Goal: Task Accomplishment & Management: Use online tool/utility

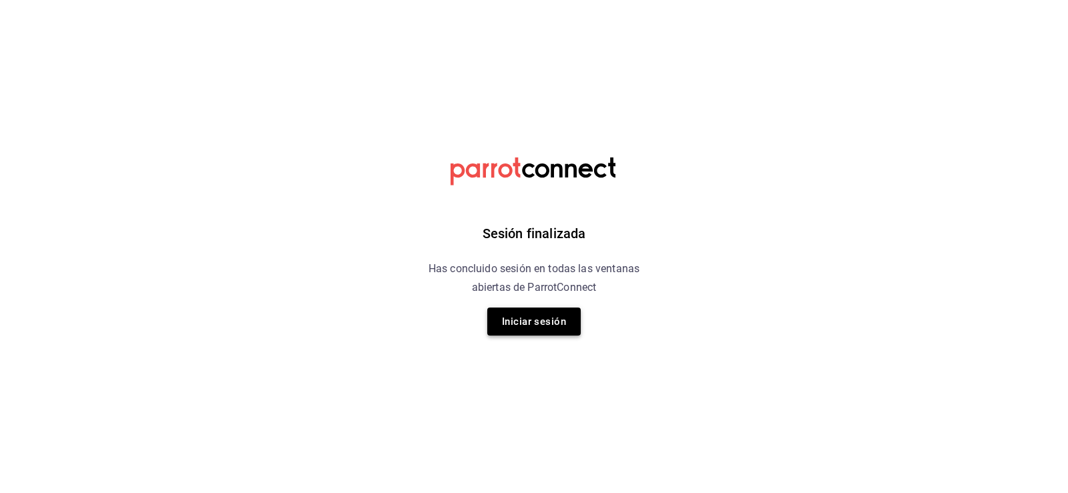
click at [565, 326] on button "Iniciar sesión" at bounding box center [533, 322] width 93 height 28
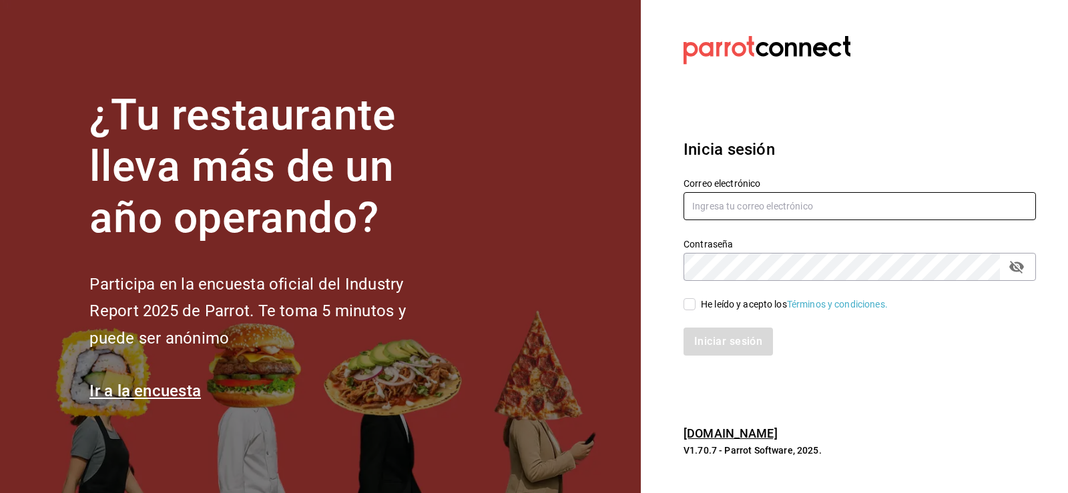
type input "nuevagalicia.sushiexpress@gmail.com"
click at [692, 300] on input "He leído y acepto los Términos y condiciones." at bounding box center [689, 304] width 12 height 12
checkbox input "true"
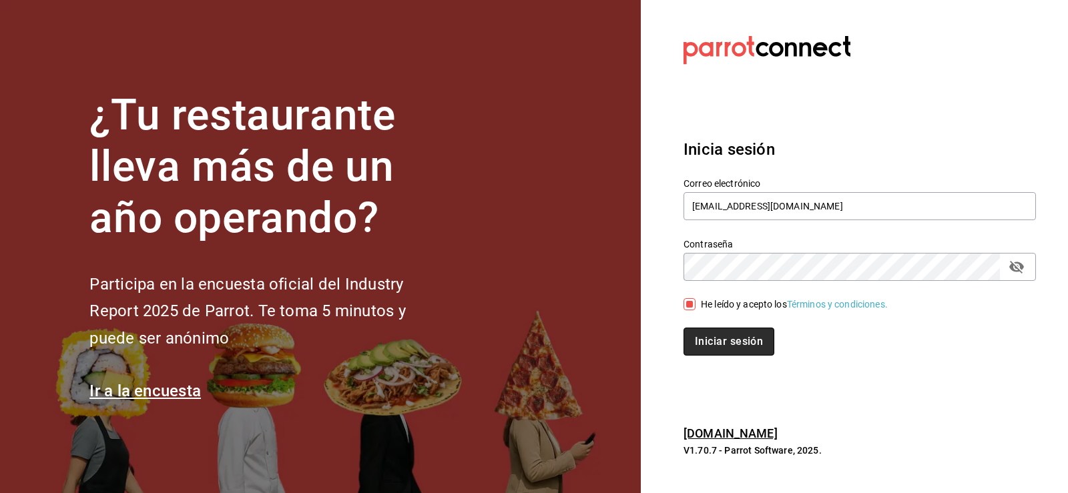
click at [709, 338] on button "Iniciar sesión" at bounding box center [728, 342] width 91 height 28
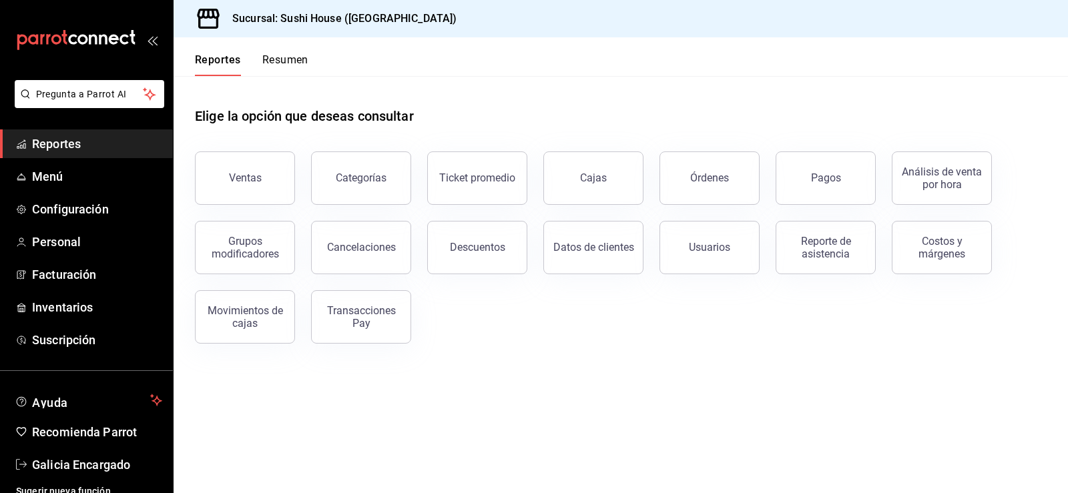
click at [283, 57] on button "Resumen" at bounding box center [285, 64] width 46 height 23
